Goal: Task Accomplishment & Management: Check status

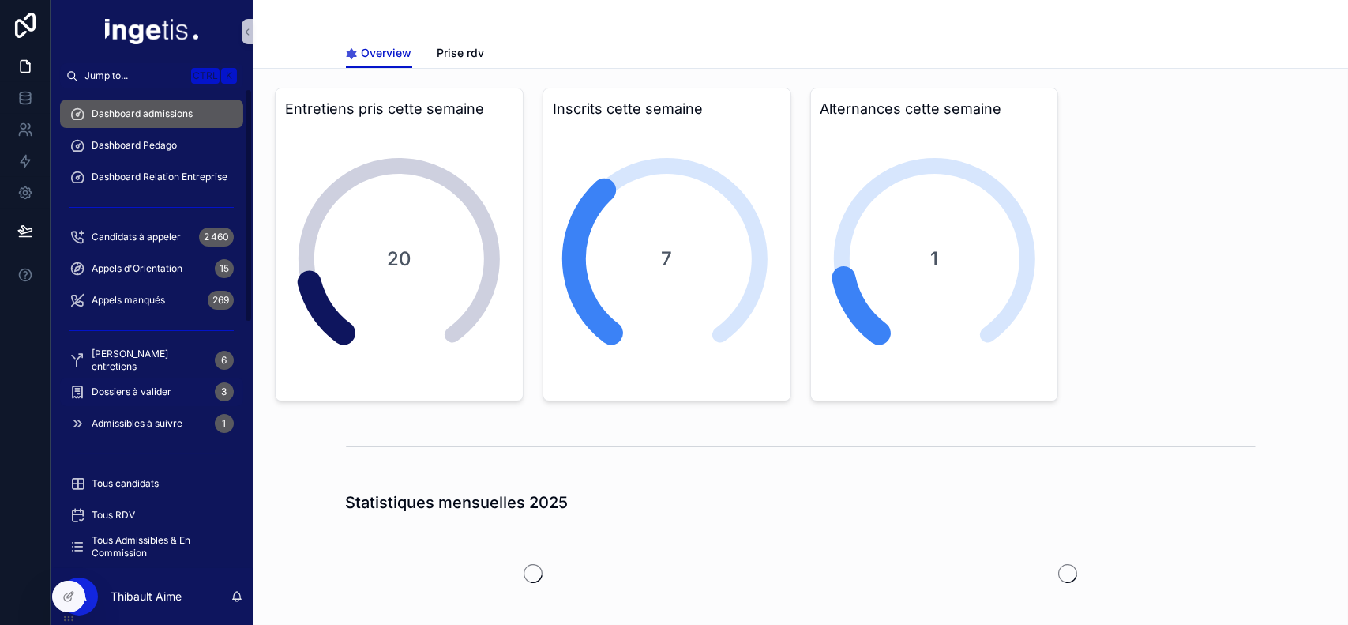
click at [169, 390] on span "Dossiers à valider" at bounding box center [132, 391] width 80 height 13
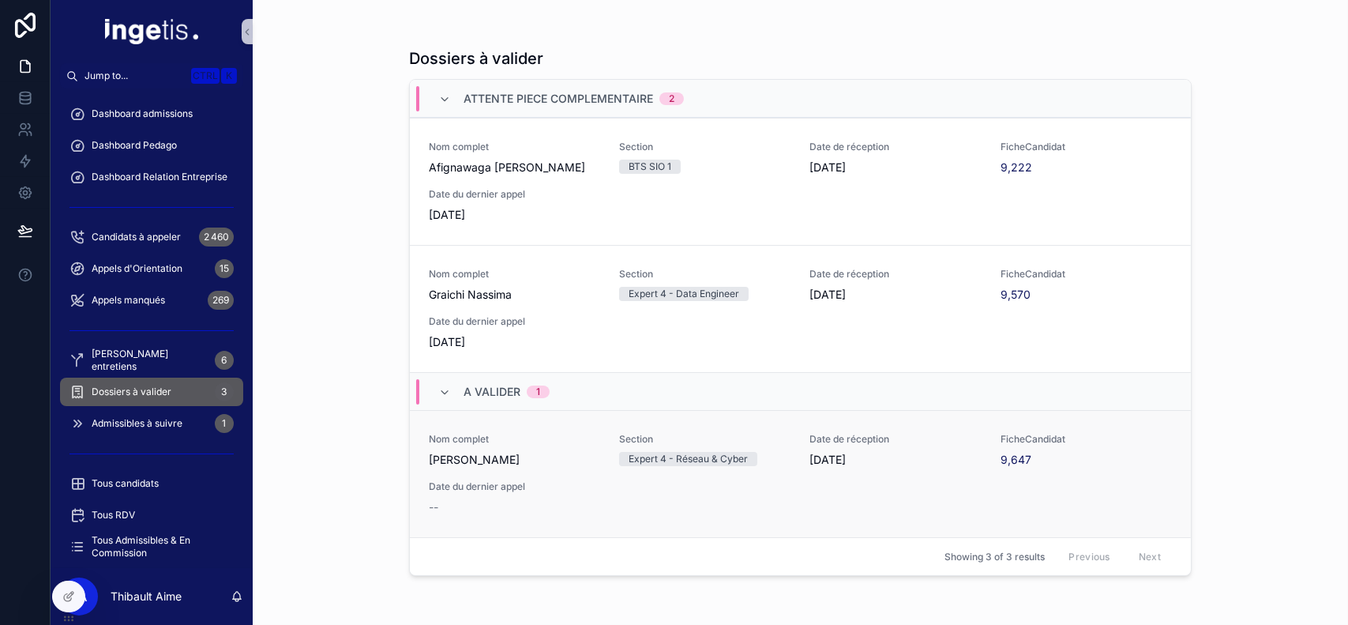
click at [618, 486] on div "Nom complet [PERSON_NAME] Section Expert 4 - Réseau & Cyber Date de réception […" at bounding box center [800, 474] width 743 height 82
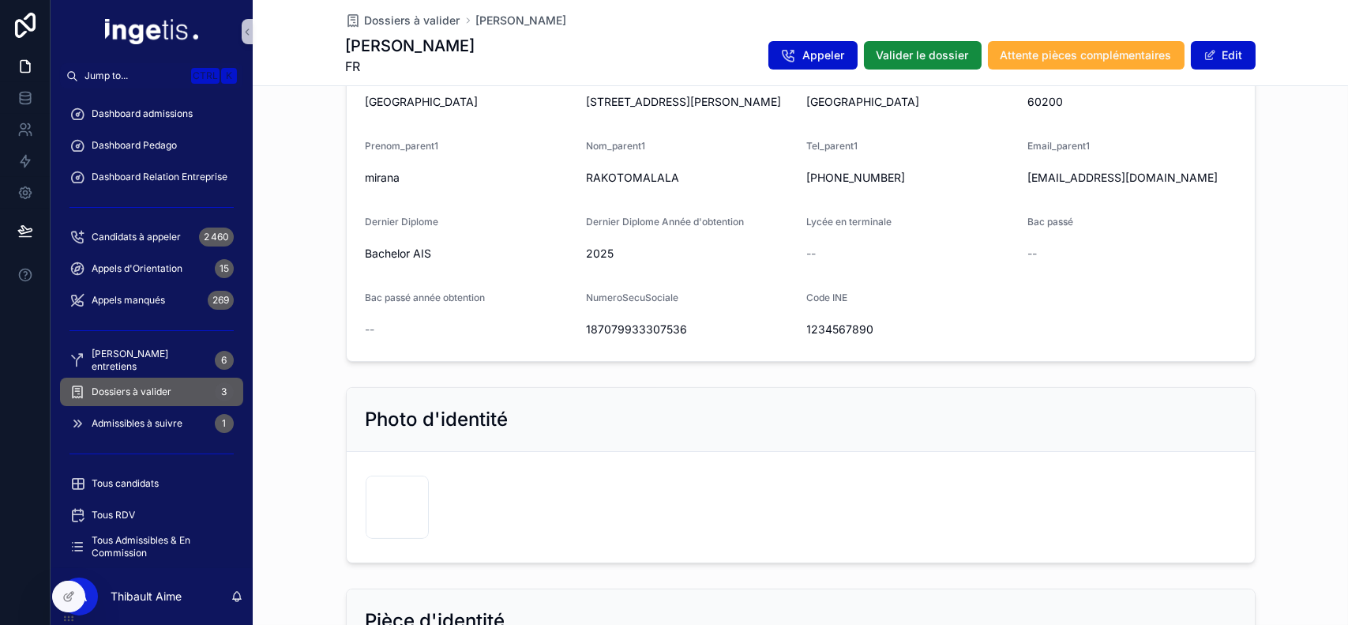
scroll to position [960, 0]
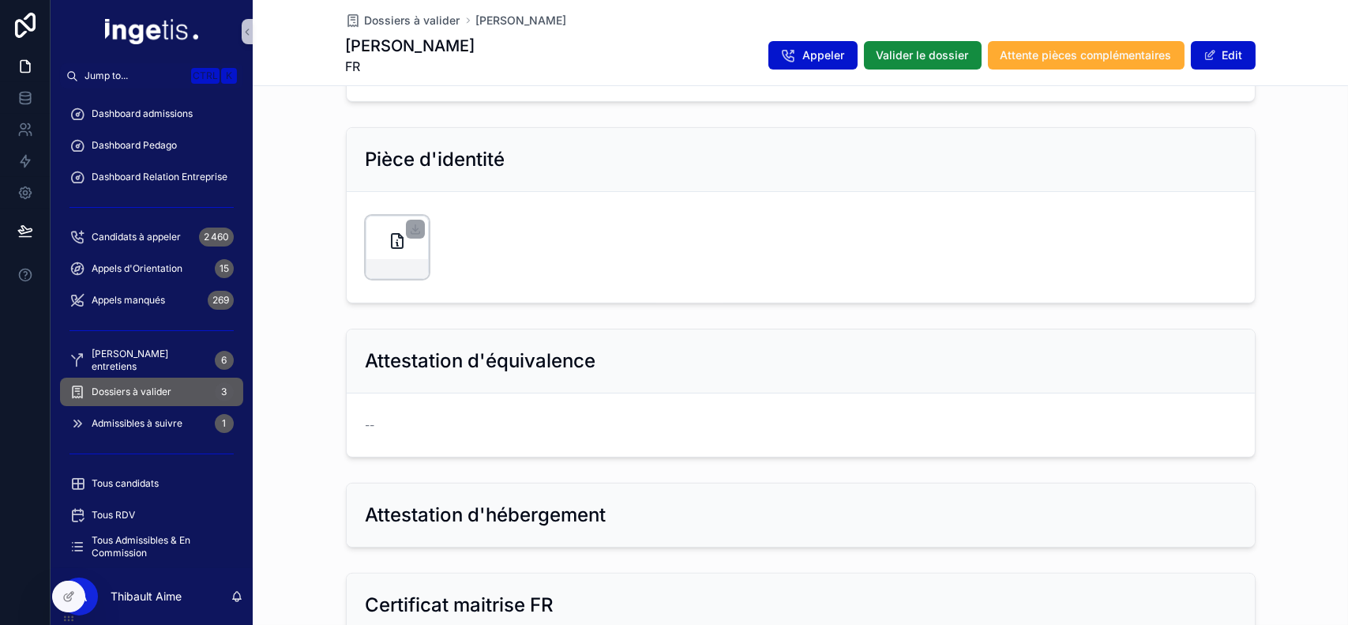
click at [393, 265] on div "scrollable content" at bounding box center [397, 268] width 62 height 19
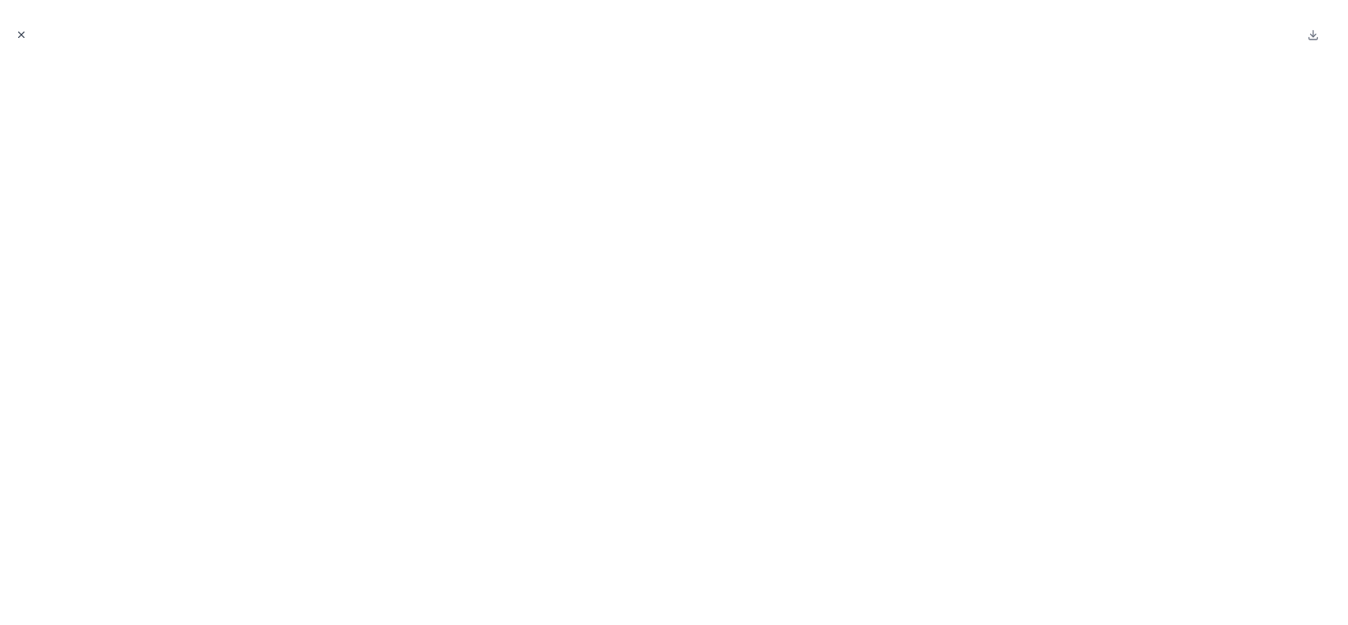
click at [21, 32] on icon "Close modal" at bounding box center [21, 34] width 11 height 11
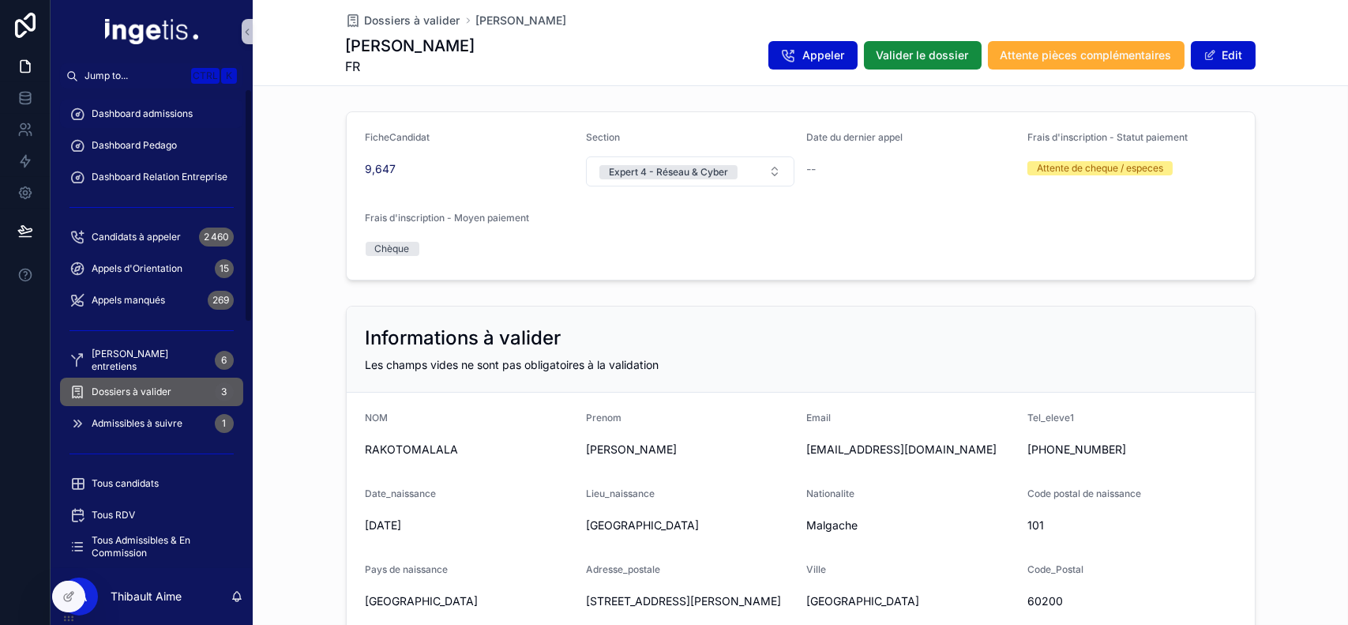
click at [126, 106] on div "Dashboard admissions" at bounding box center [151, 113] width 164 height 25
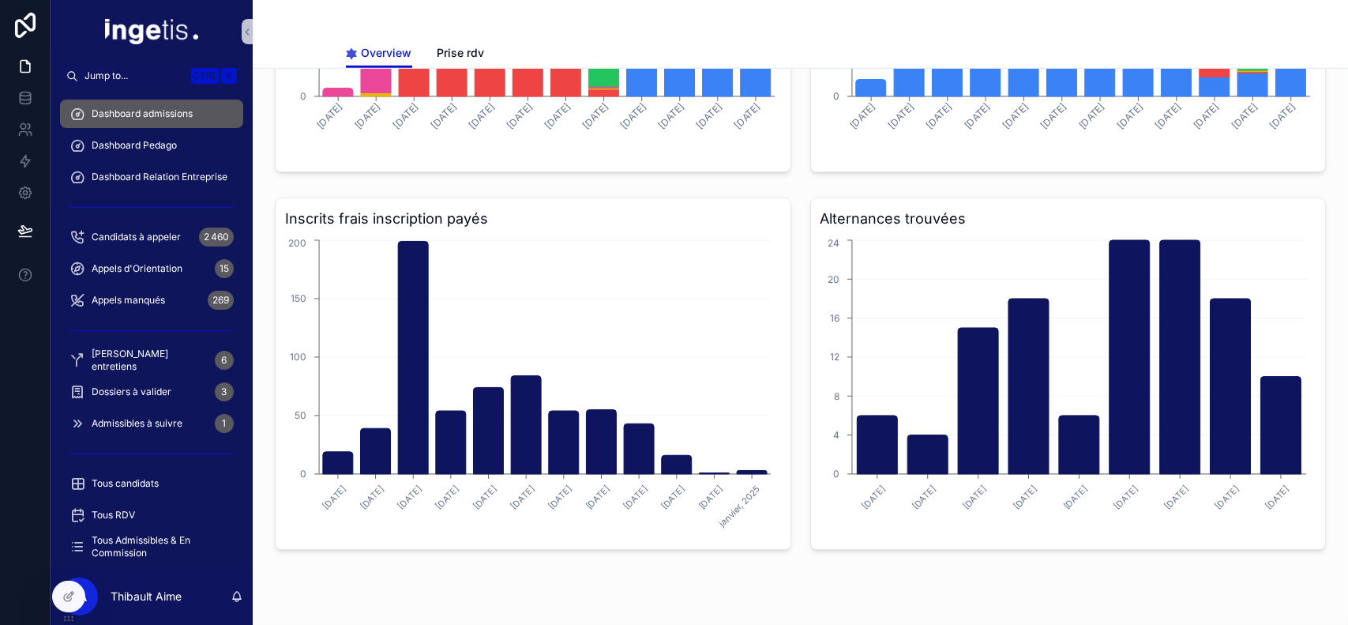
scroll to position [1567, 0]
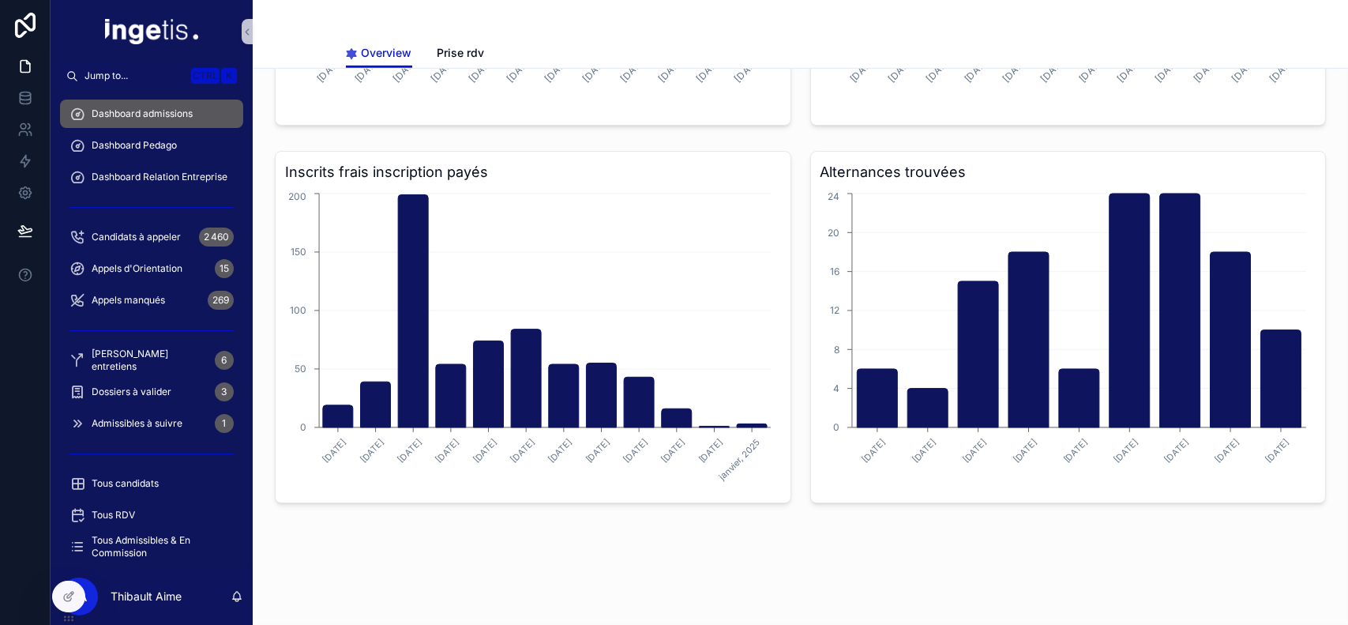
click at [1216, 65] on div "Overview Prise rdv" at bounding box center [801, 53] width 910 height 30
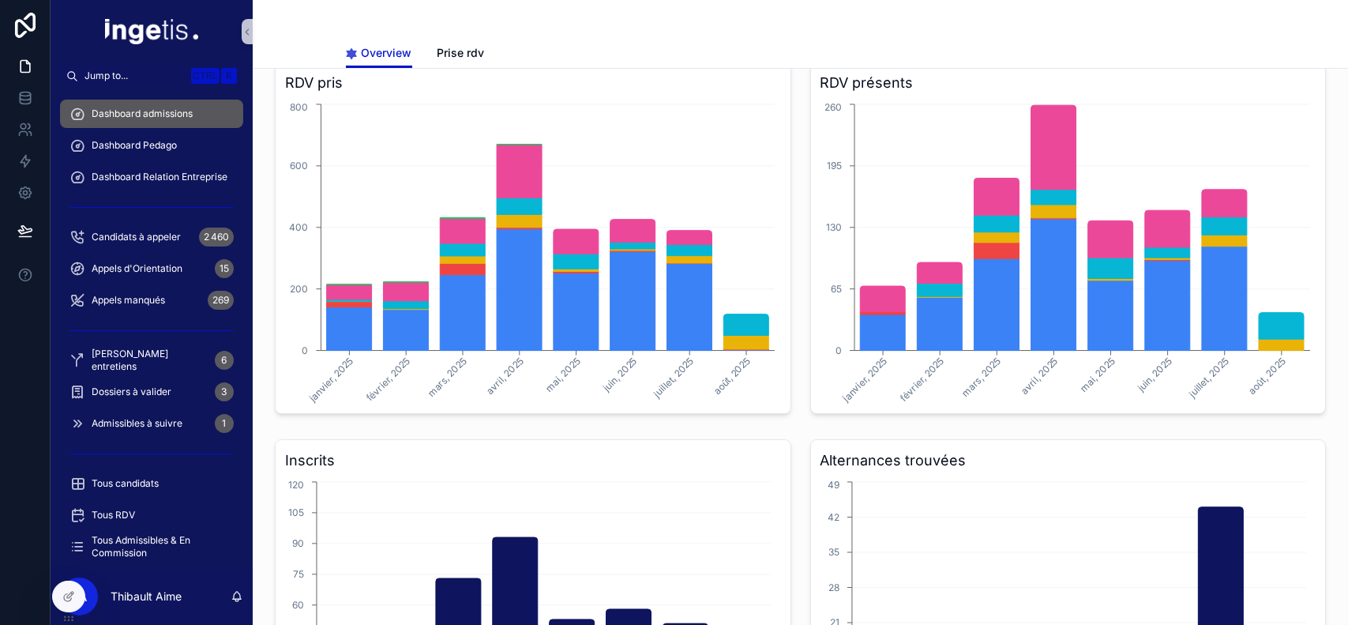
scroll to position [436, 0]
